Goal: Ask a question: Seek information or help from site administrators or community

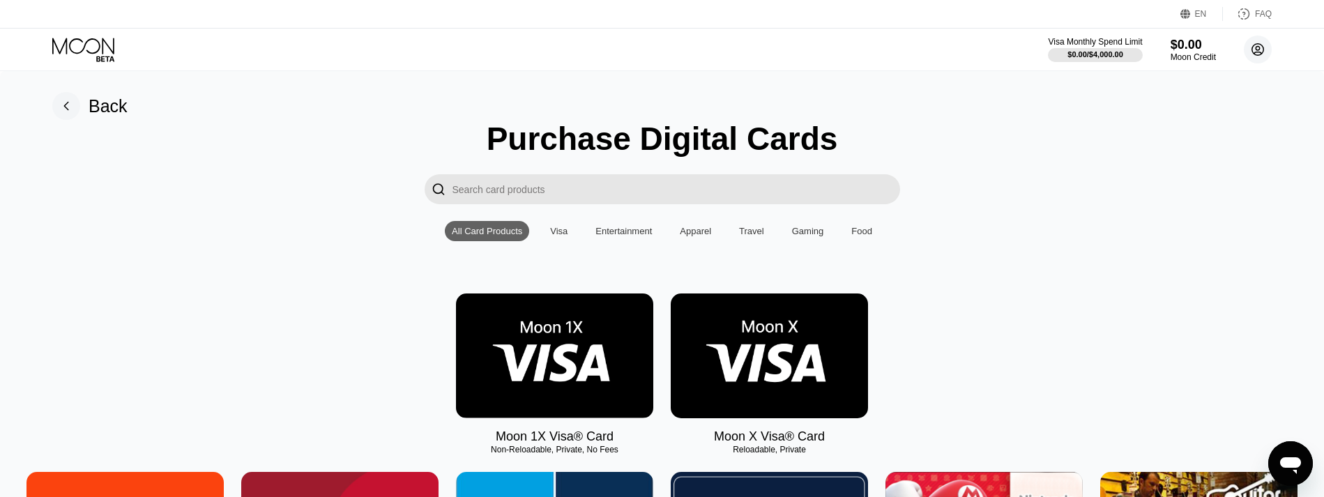
click at [1260, 49] on icon at bounding box center [1259, 50] width 8 height 8
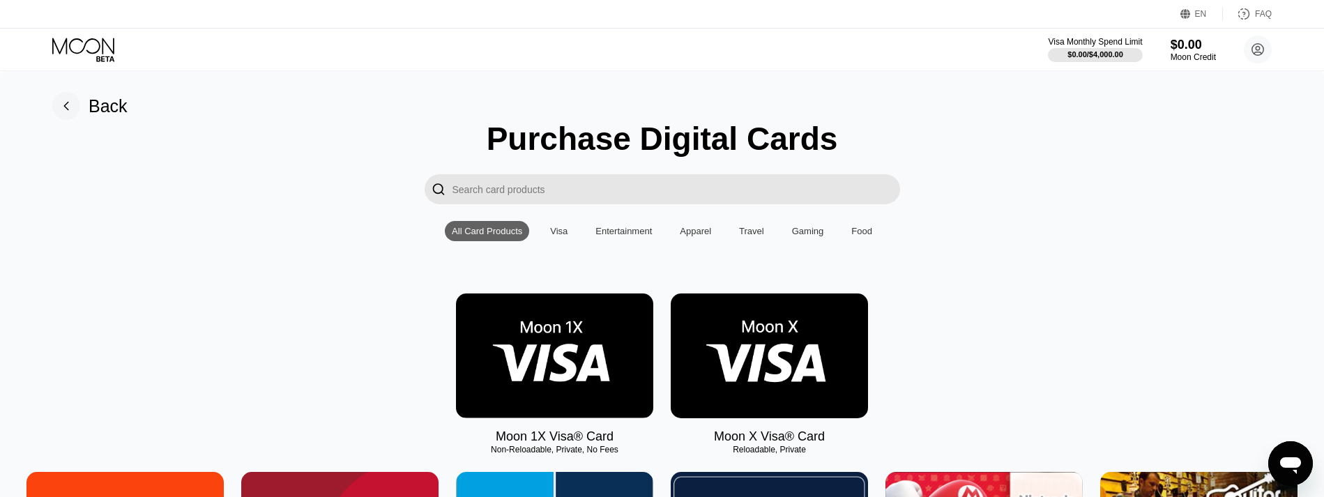
click at [633, 188] on input "Search card products" at bounding box center [677, 189] width 448 height 30
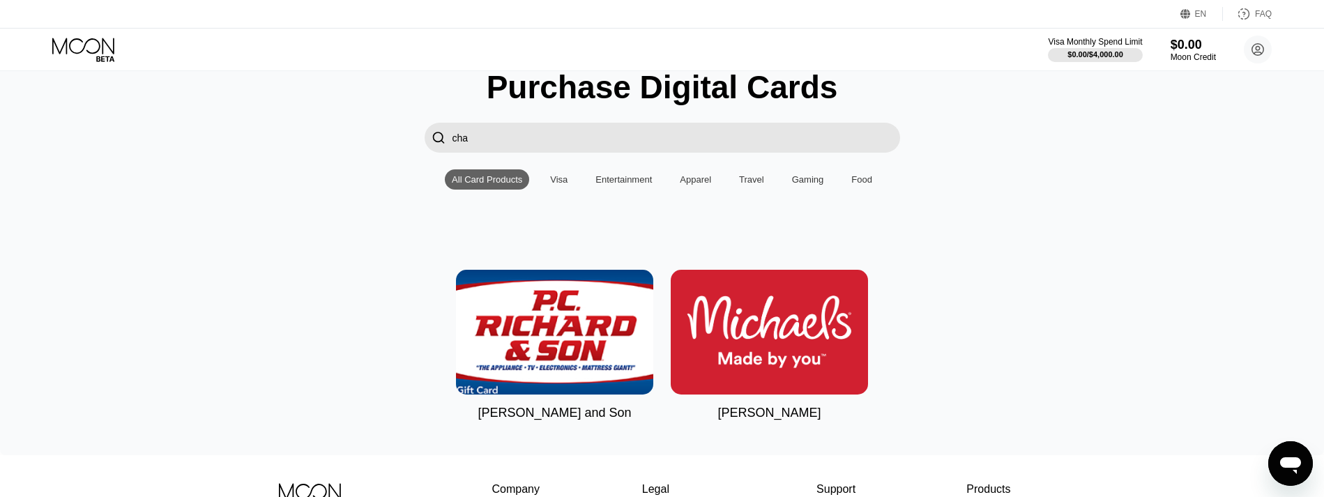
scroll to position [24, 0]
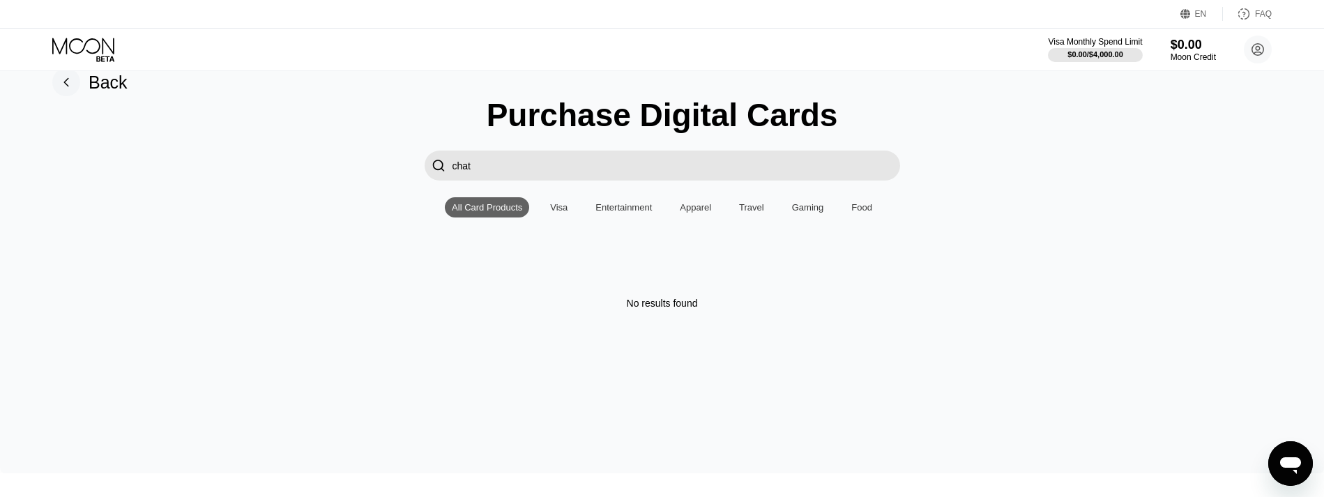
type input "chat"
click at [572, 213] on div "Visa" at bounding box center [558, 207] width 31 height 20
click at [478, 179] on input "chat" at bounding box center [677, 166] width 448 height 30
type input "maste"
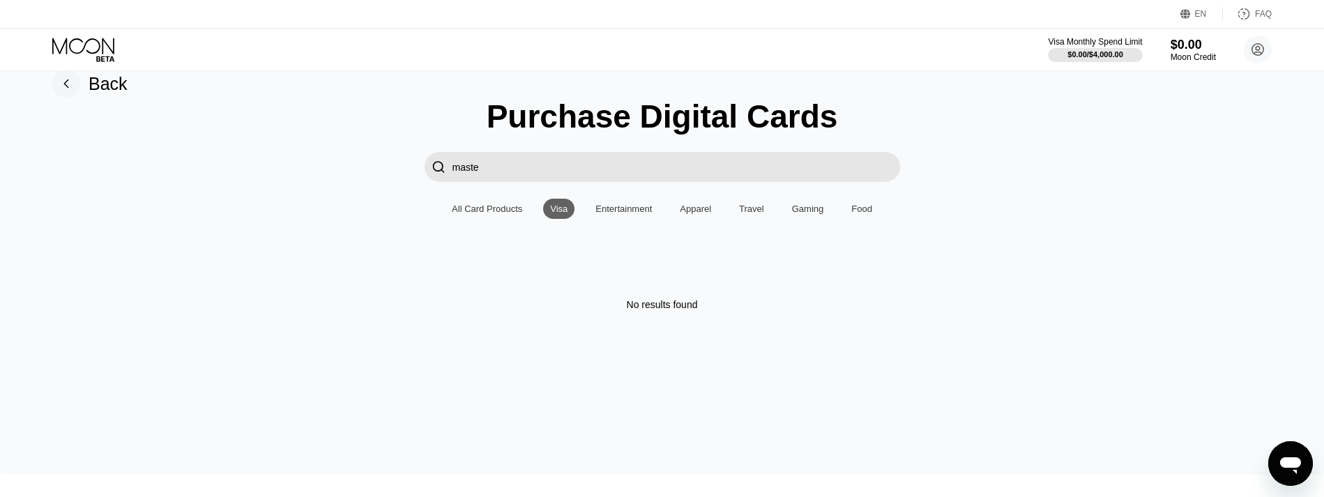
scroll to position [0, 0]
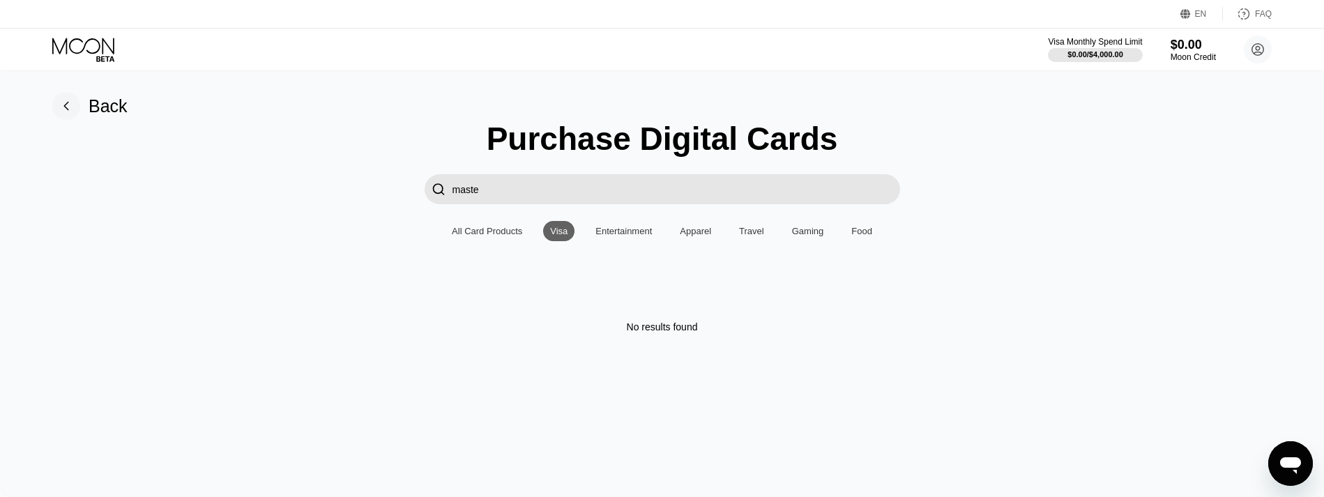
click at [520, 204] on input "maste" at bounding box center [677, 189] width 448 height 30
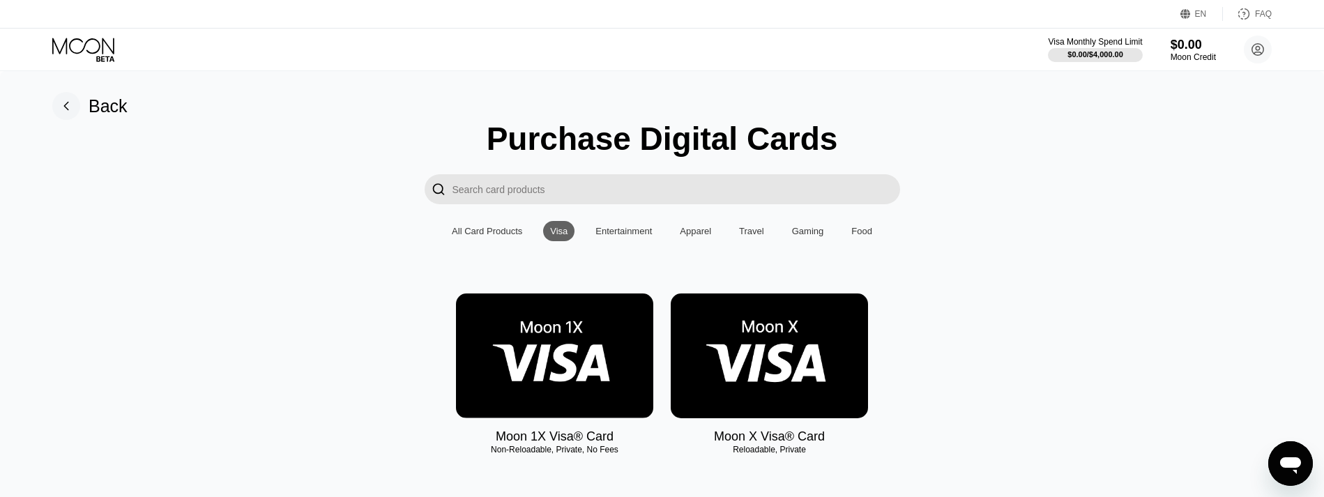
click at [482, 236] on div "All Card Products" at bounding box center [487, 231] width 70 height 10
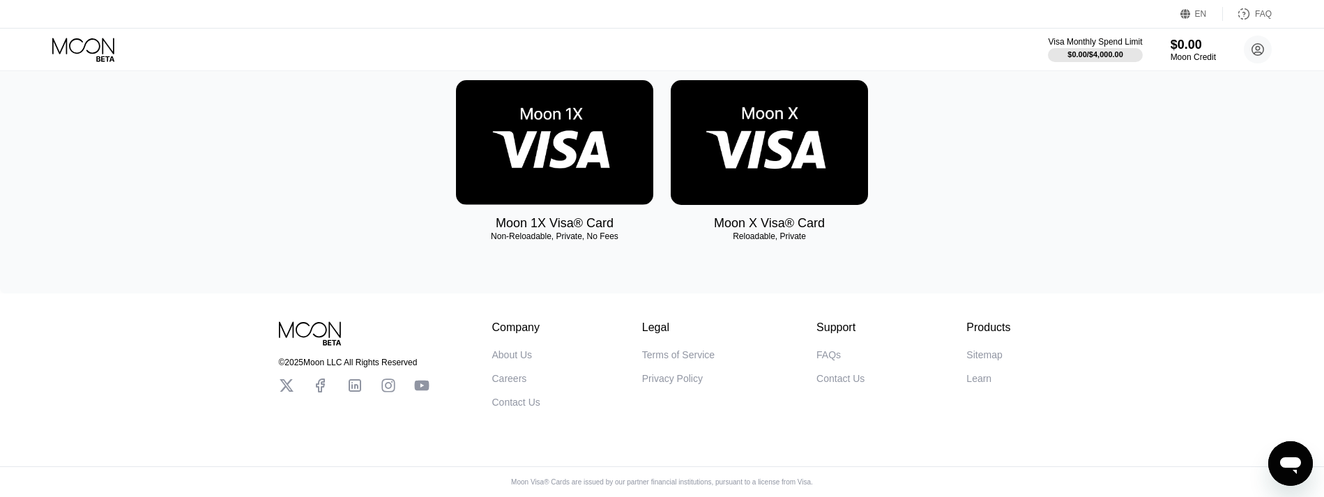
scroll to position [221, 0]
click at [761, 199] on img at bounding box center [769, 142] width 197 height 125
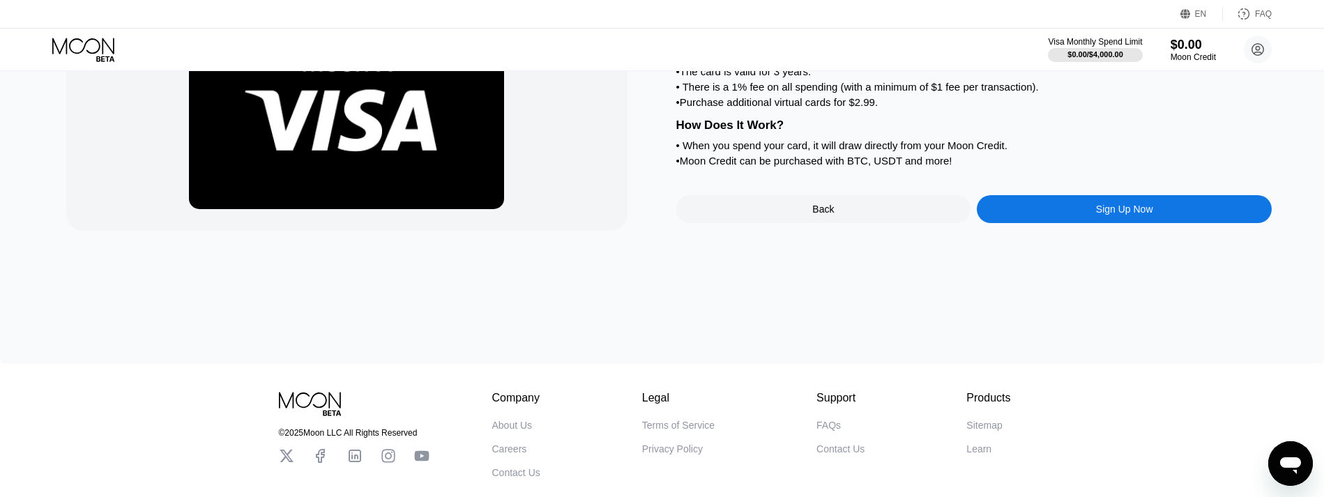
scroll to position [209, 0]
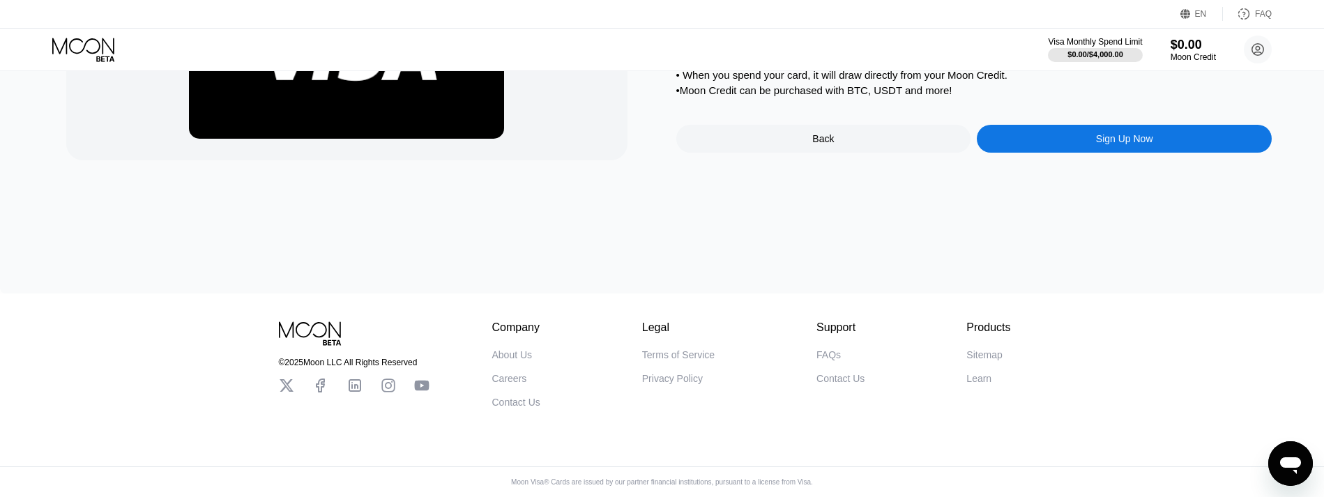
click at [1284, 467] on icon "Open messaging window" at bounding box center [1291, 466] width 21 height 17
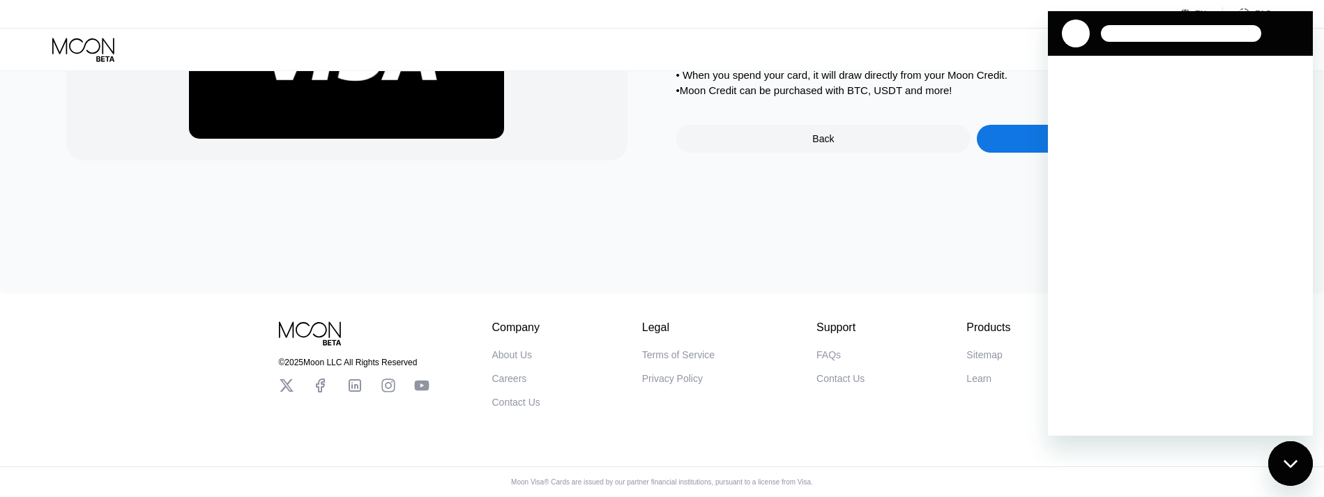
scroll to position [0, 0]
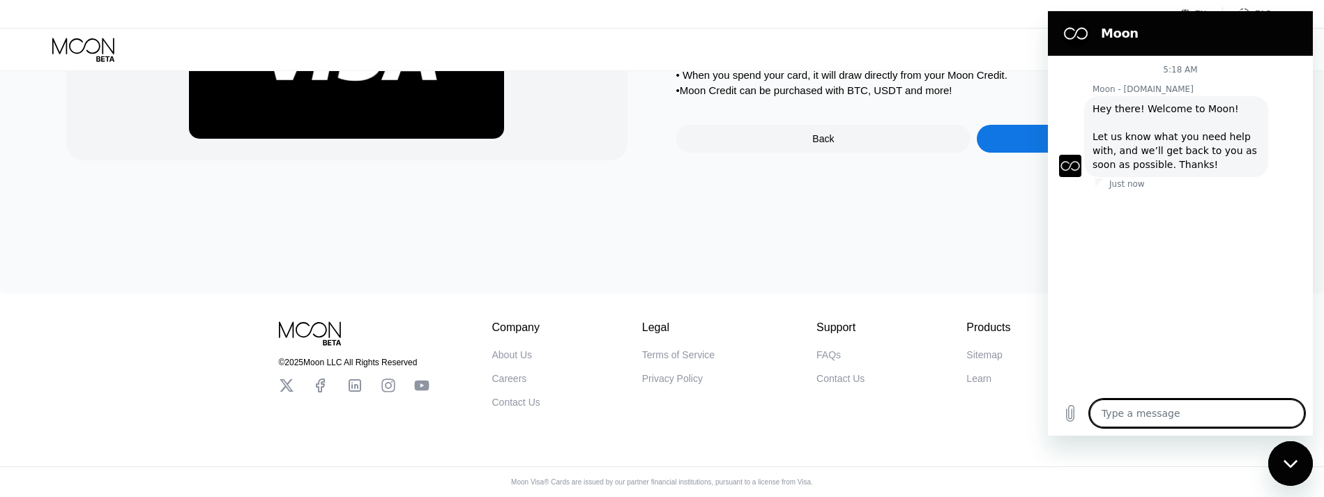
type textarea "x"
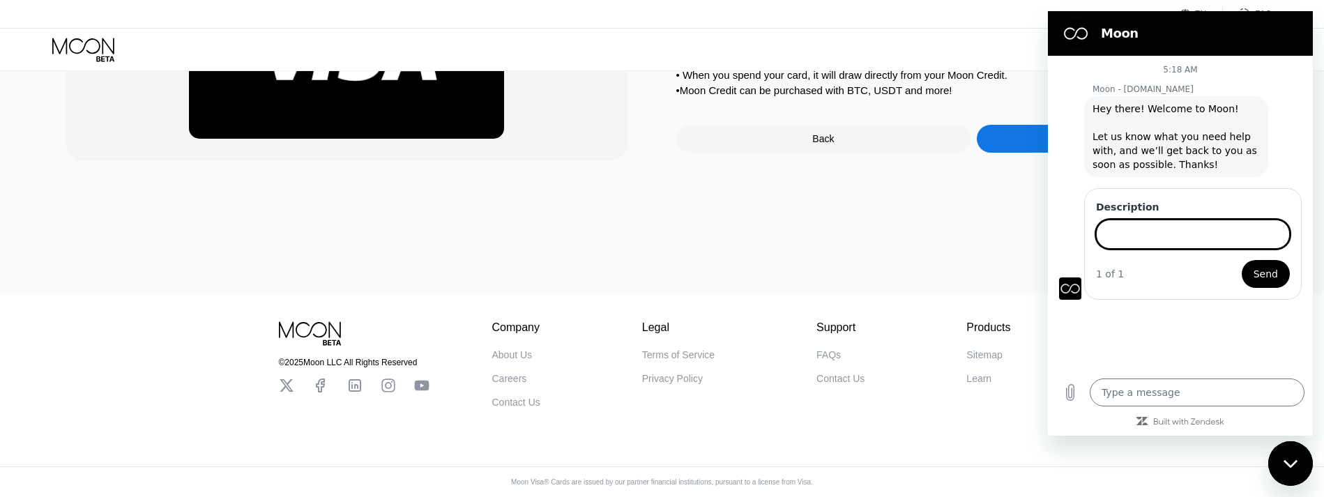
click at [1154, 229] on input "Description" at bounding box center [1193, 234] width 194 height 29
type input "I want to use a card for chatgpt payment"
click at [1242, 260] on button "Send" at bounding box center [1266, 274] width 48 height 28
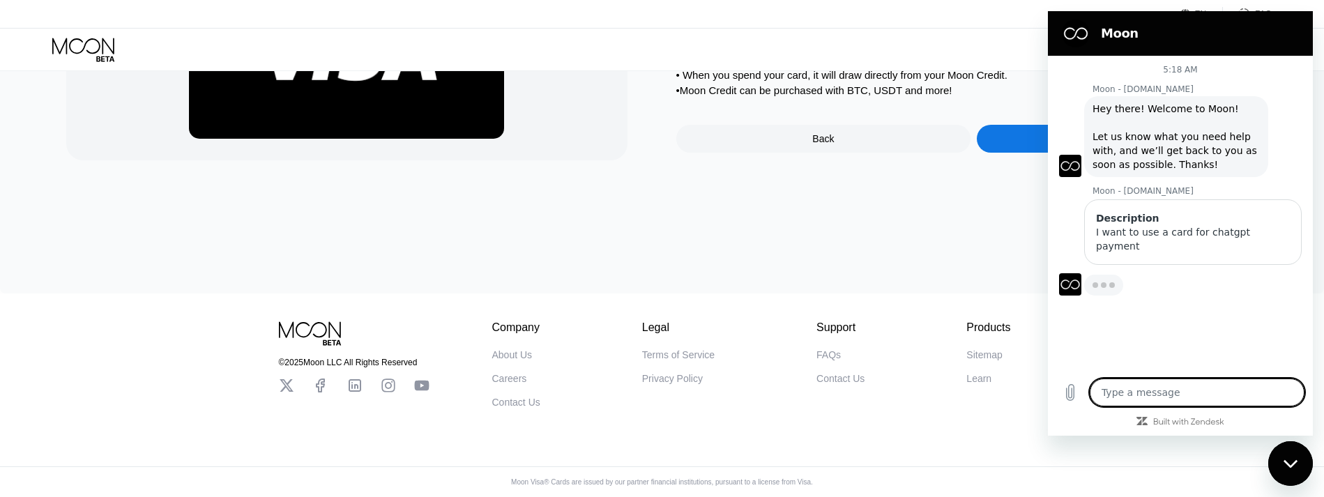
type textarea "x"
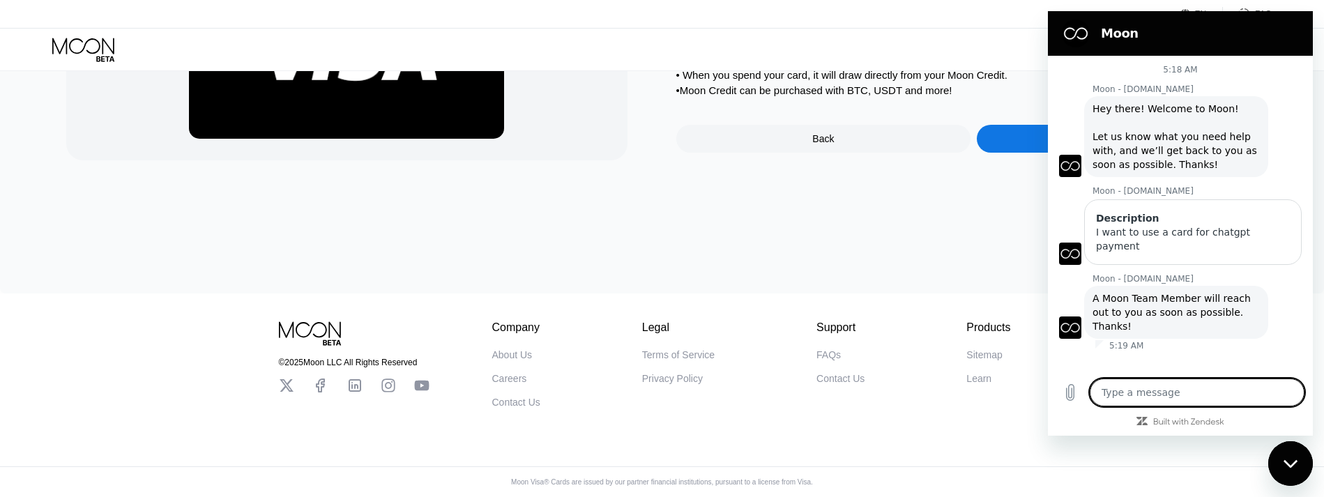
click at [616, 179] on div "Moon X Visa® Card What's The Moon X Card? • A reloadable card denominated in US…" at bounding box center [662, 80] width 1324 height 426
